Goal: Task Accomplishment & Management: Complete application form

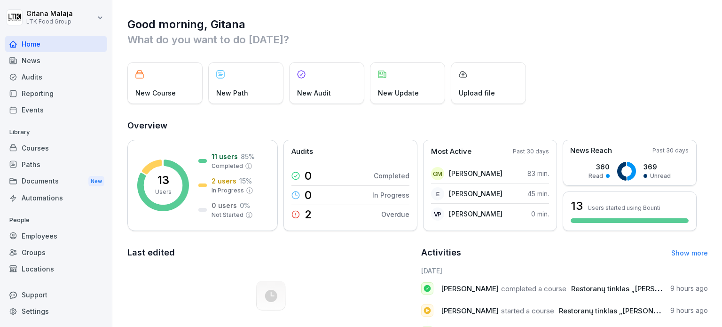
click at [42, 235] on div "Employees" at bounding box center [56, 236] width 102 height 16
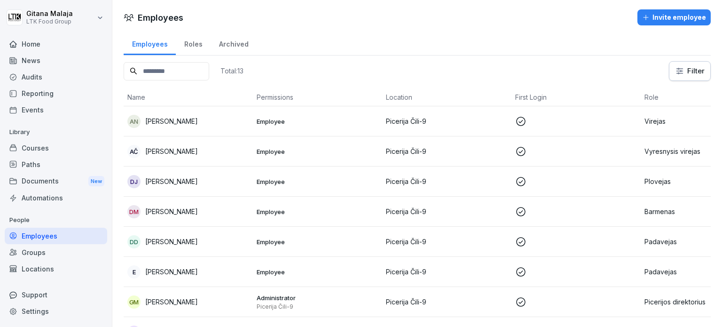
click at [658, 16] on div "Invite employee" at bounding box center [674, 17] width 64 height 10
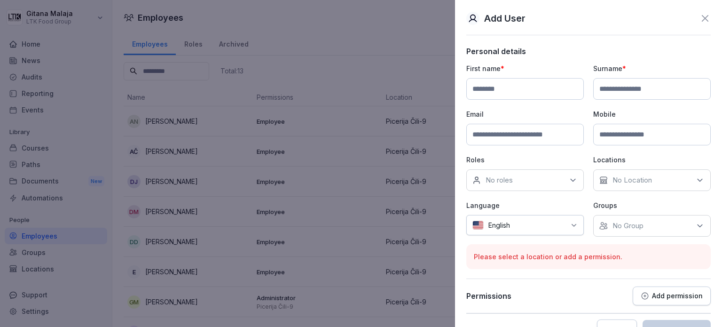
click at [700, 17] on icon at bounding box center [705, 18] width 11 height 11
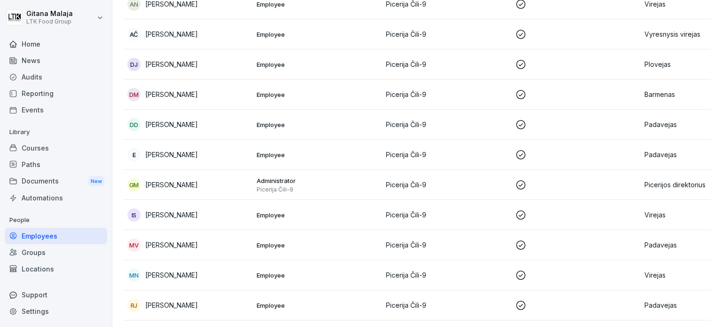
scroll to position [192, 0]
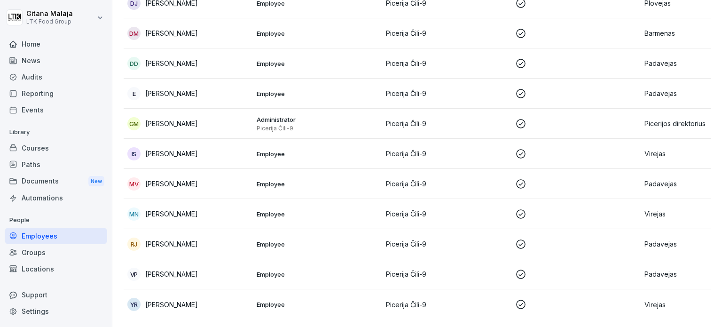
click at [171, 269] on p "[PERSON_NAME]" at bounding box center [171, 274] width 53 height 10
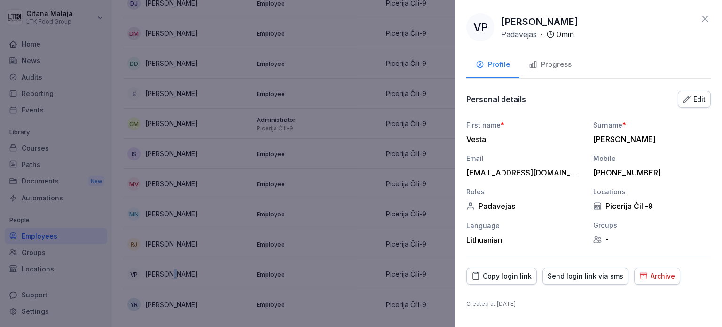
click at [557, 62] on div "Progress" at bounding box center [550, 64] width 43 height 11
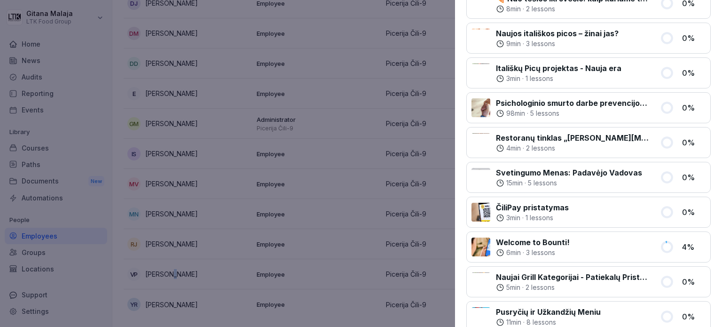
scroll to position [491, 0]
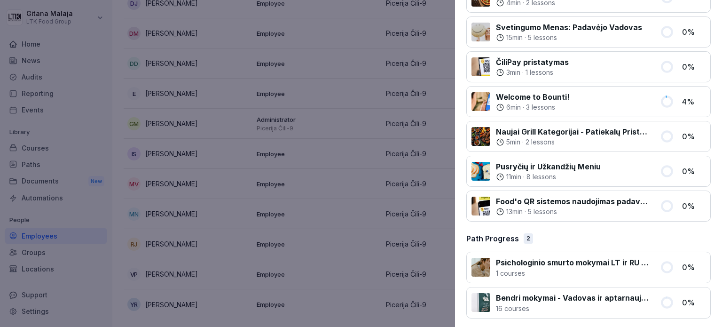
click at [203, 163] on div at bounding box center [361, 163] width 722 height 327
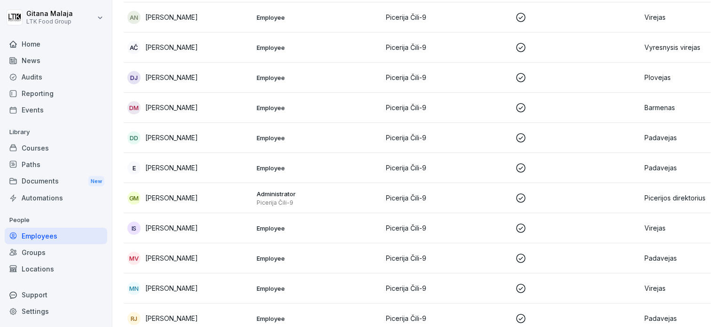
scroll to position [4, 0]
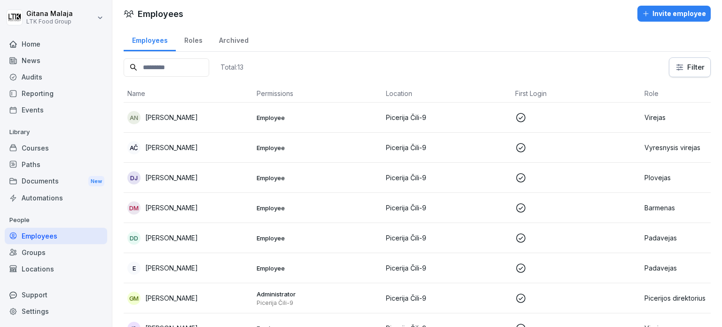
click at [176, 266] on p "[PERSON_NAME]" at bounding box center [171, 268] width 53 height 10
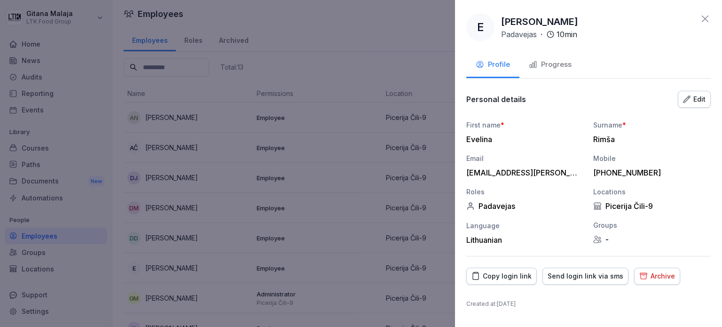
click at [557, 58] on button "Progress" at bounding box center [550, 65] width 62 height 25
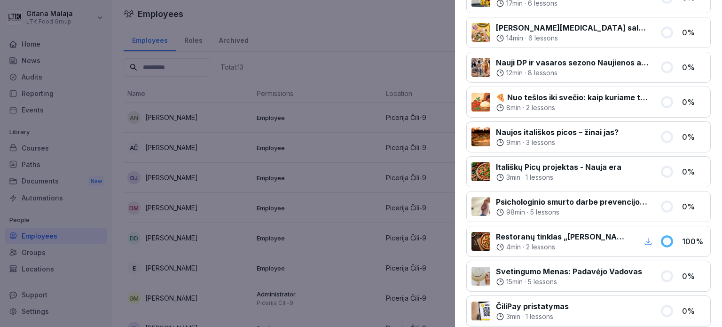
scroll to position [491, 0]
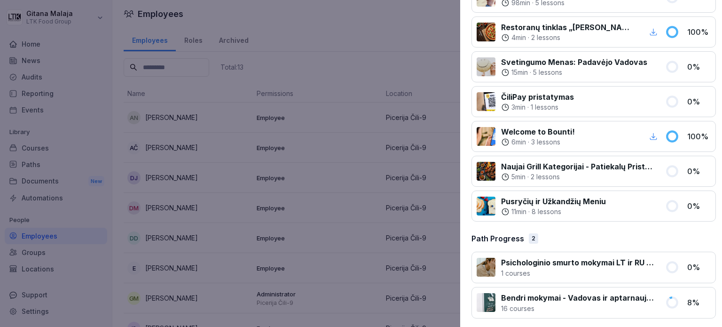
click at [209, 220] on div at bounding box center [361, 163] width 722 height 327
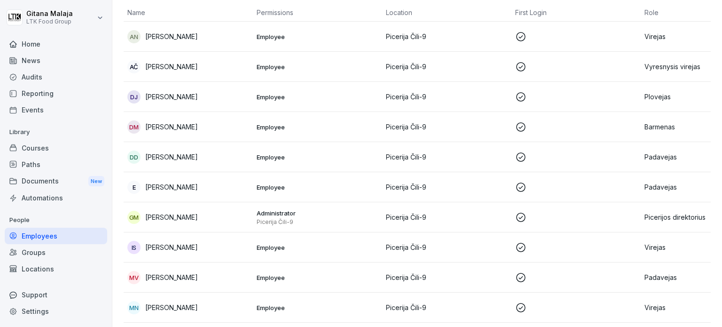
scroll to position [192, 0]
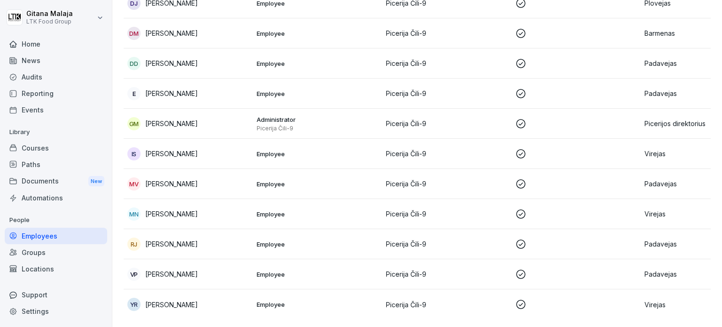
click at [170, 269] on p "[PERSON_NAME]" at bounding box center [171, 274] width 53 height 10
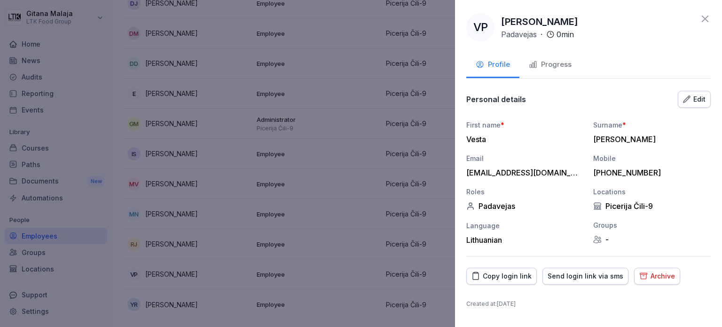
click at [545, 69] on div "Progress" at bounding box center [550, 64] width 43 height 11
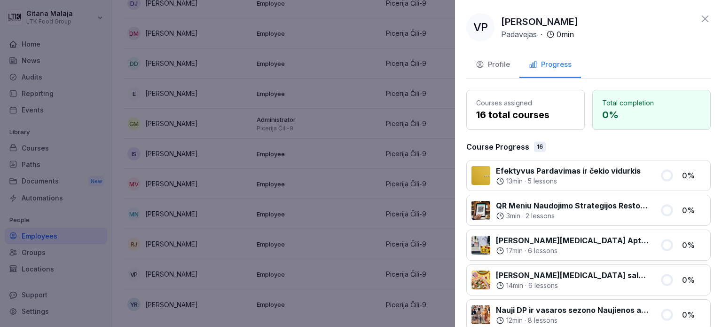
click at [323, 147] on div at bounding box center [361, 163] width 722 height 327
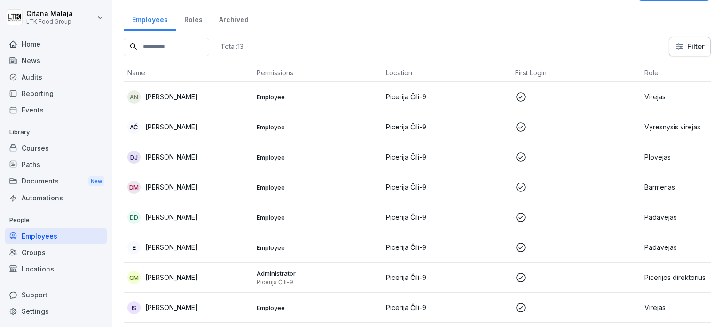
scroll to position [0, 0]
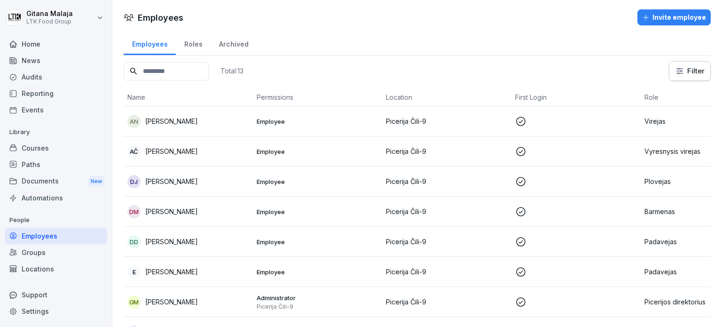
click at [662, 17] on div "Invite employee" at bounding box center [674, 17] width 64 height 10
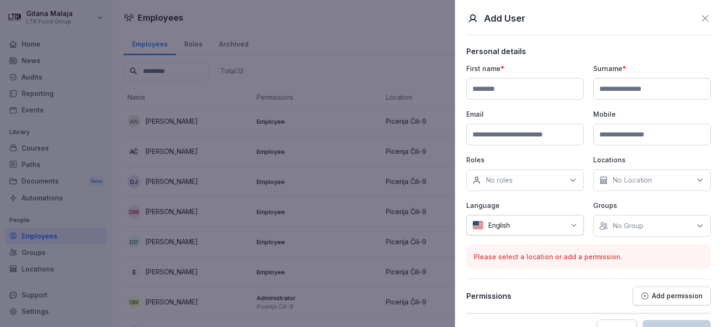
drag, startPoint x: 503, startPoint y: 87, endPoint x: 525, endPoint y: 88, distance: 22.1
click at [504, 87] on input at bounding box center [525, 89] width 118 height 22
click at [643, 95] on input at bounding box center [652, 89] width 118 height 22
click at [517, 136] on input at bounding box center [525, 135] width 118 height 22
click at [650, 136] on input at bounding box center [652, 135] width 118 height 22
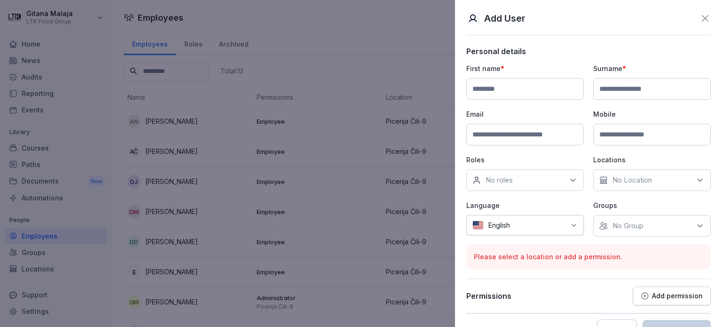
click at [502, 175] on p "No roles" at bounding box center [499, 179] width 27 height 9
click at [644, 179] on p "No Location" at bounding box center [632, 179] width 39 height 9
click at [517, 226] on div at bounding box center [540, 225] width 51 height 10
click at [487, 293] on p "Permissions" at bounding box center [488, 295] width 45 height 9
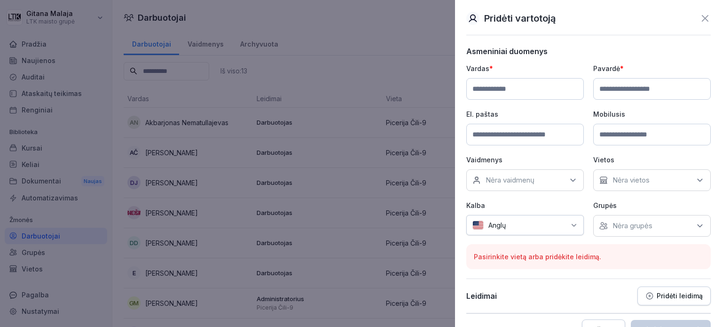
click at [52, 282] on div at bounding box center [361, 163] width 722 height 327
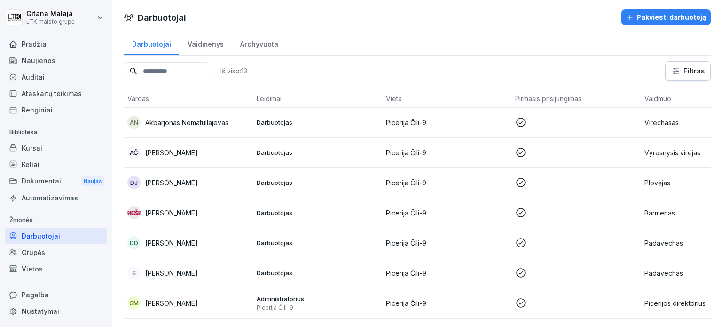
click at [189, 118] on font "Akbarjonas Nematullajevas" at bounding box center [186, 122] width 83 height 8
